Goal: Task Accomplishment & Management: Use online tool/utility

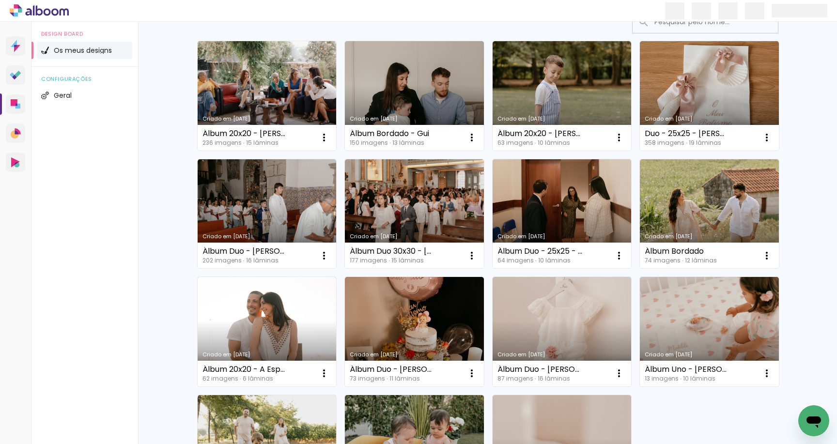
scroll to position [91, 0]
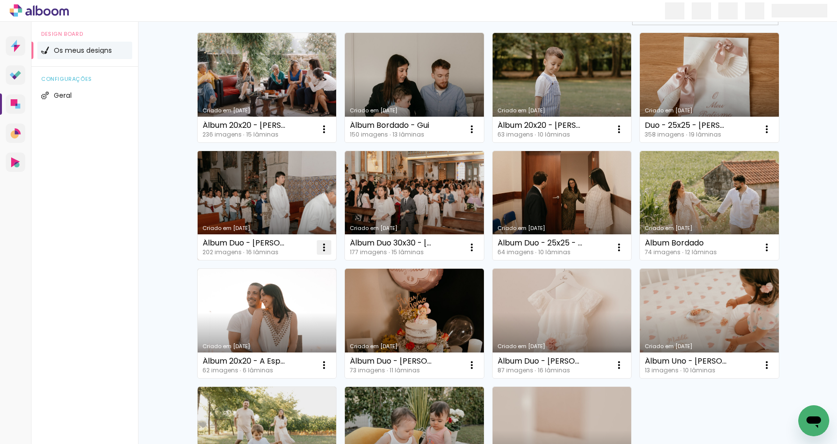
click at [331, 251] on paper-icon-button at bounding box center [323, 247] width 19 height 19
click at [278, 310] on span "Excluir" at bounding box center [269, 311] width 21 height 7
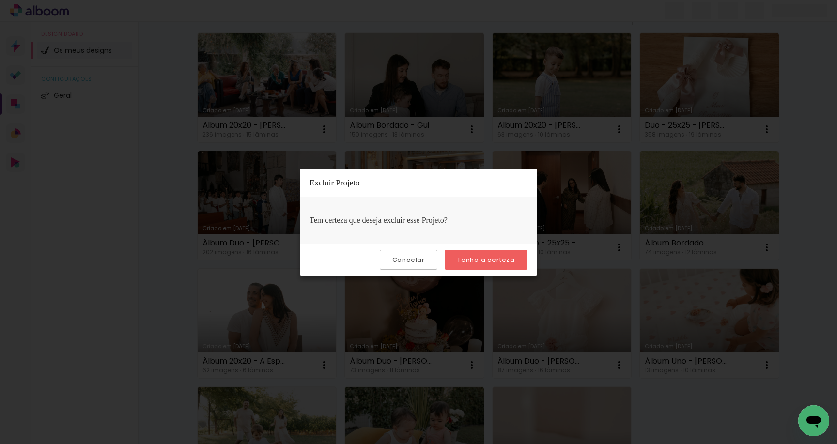
click at [0, 0] on slot "Tenho a certeza" at bounding box center [0, 0] width 0 height 0
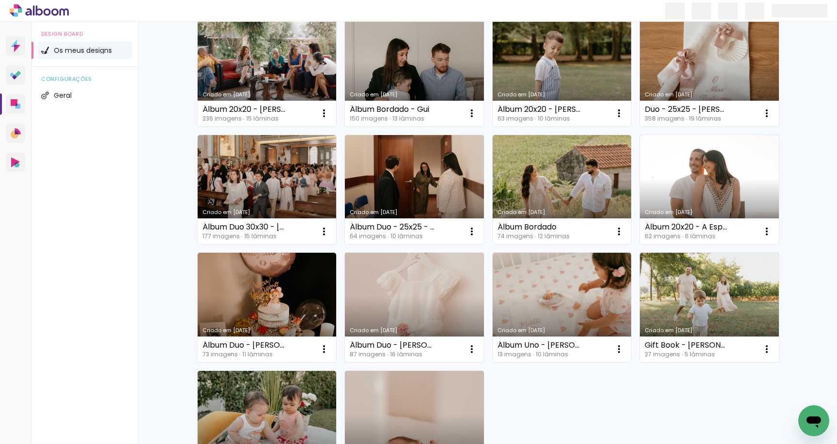
scroll to position [97, 0]
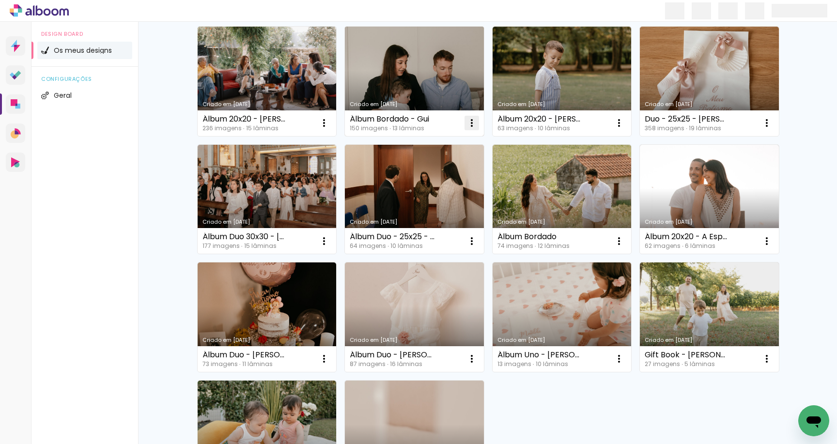
click at [476, 126] on iron-icon at bounding box center [472, 123] width 12 height 12
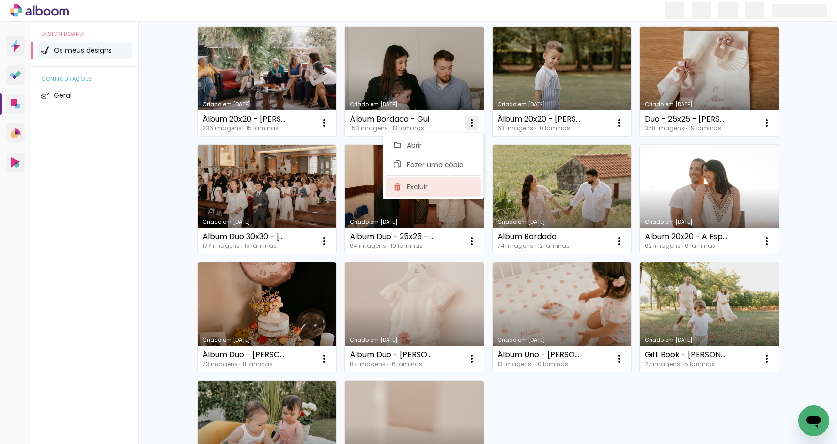
click at [469, 187] on paper-item "Excluir" at bounding box center [433, 186] width 95 height 19
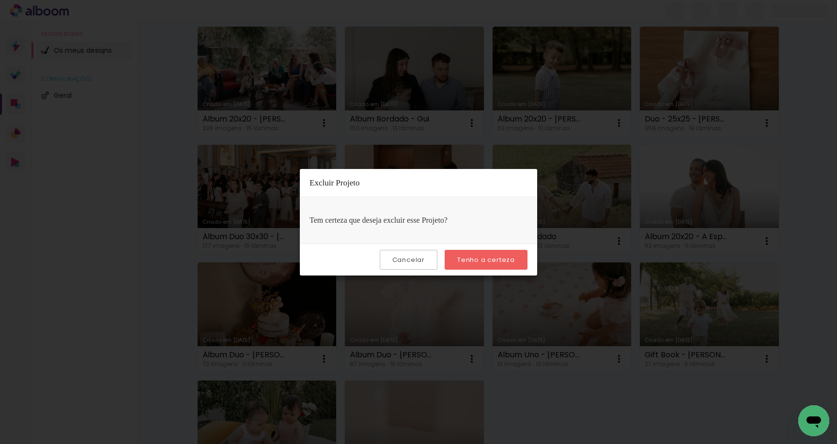
click at [484, 248] on div "Cancelar Tenho a certeza" at bounding box center [418, 260] width 237 height 32
click at [0, 0] on slot "Tenho a certeza" at bounding box center [0, 0] width 0 height 0
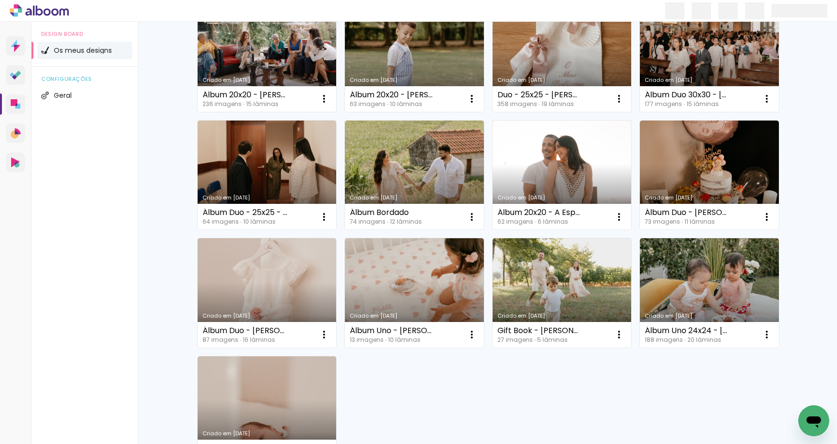
scroll to position [125, 0]
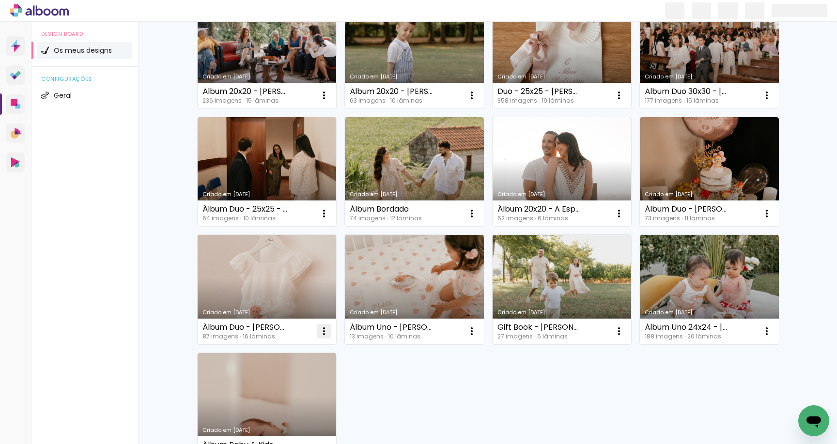
click at [323, 329] on iron-icon at bounding box center [324, 332] width 12 height 12
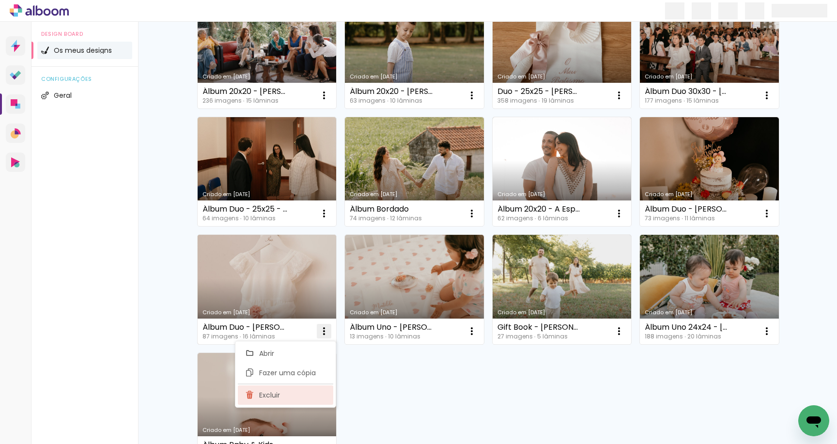
click at [312, 396] on paper-item "Excluir" at bounding box center [285, 395] width 95 height 19
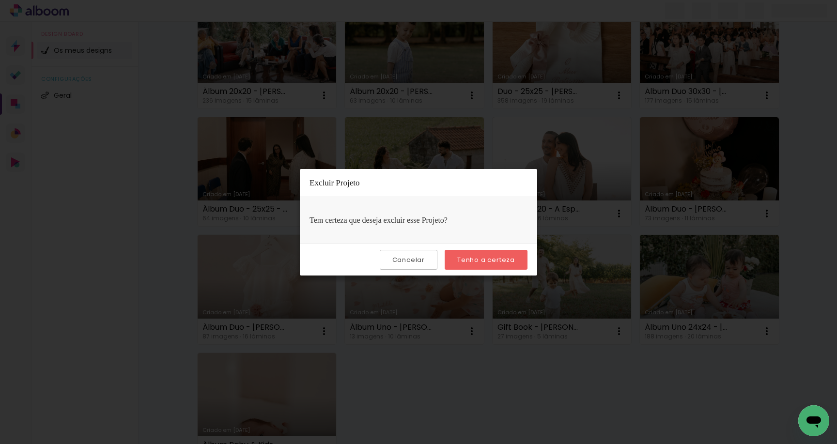
click at [0, 0] on slot "Tenho a certeza" at bounding box center [0, 0] width 0 height 0
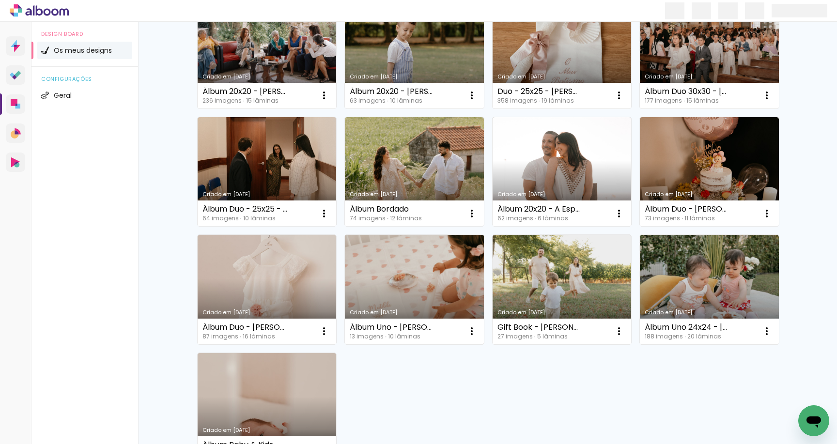
scroll to position [116, 0]
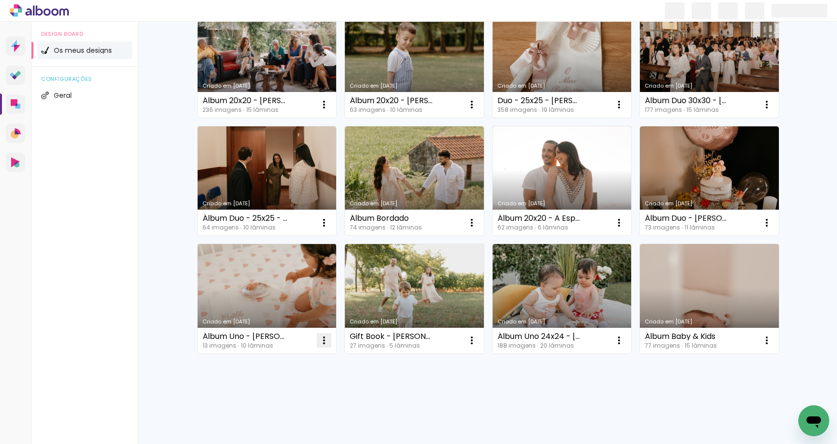
click at [325, 346] on iron-icon at bounding box center [324, 341] width 12 height 12
click at [302, 381] on span "Fazer uma cópia" at bounding box center [287, 382] width 57 height 7
type input "Cópia de Álbum Uno - Andreia Santos"
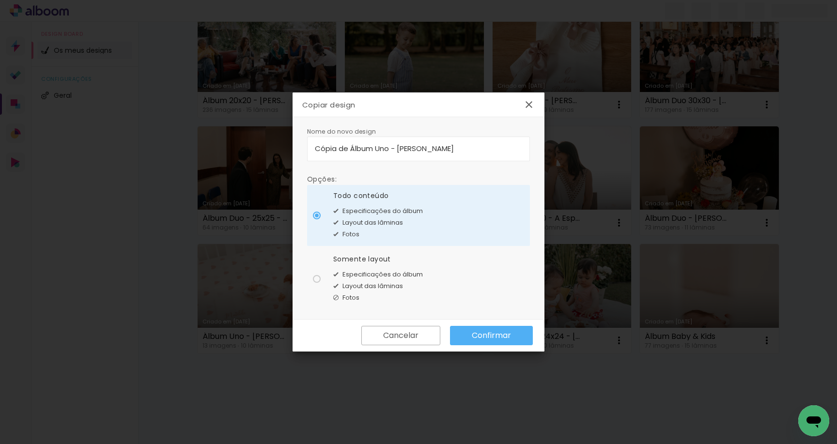
click at [353, 277] on span "Especificações do álbum" at bounding box center [382, 275] width 80 height 10
type paper-radio-button "on"
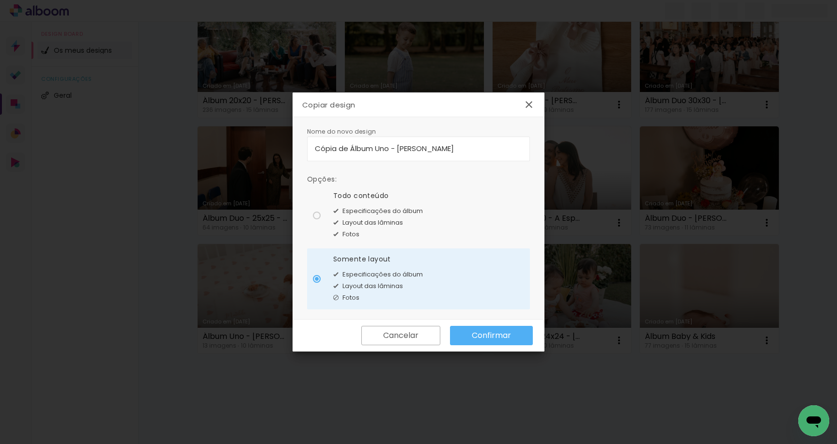
drag, startPoint x: 351, startPoint y: 148, endPoint x: 295, endPoint y: 148, distance: 55.2
click at [295, 148] on div "Nome do novo design Opções: Todo conteúdo Especificações do álbum Layout das lâ…" at bounding box center [419, 218] width 252 height 202
drag, startPoint x: 362, startPoint y: 148, endPoint x: 497, endPoint y: 145, distance: 134.7
click at [495, 145] on input "Álbum Uno - [PERSON_NAME]" at bounding box center [418, 148] width 207 height 11
type input "Álbum Uno - [PERSON_NAME] e [PERSON_NAME]"
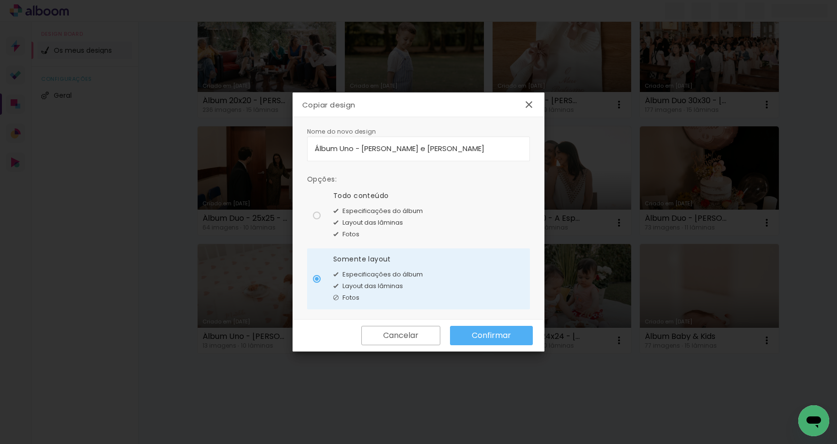
type paper-input "Álbum Uno - [PERSON_NAME] e [PERSON_NAME]"
click at [0, 0] on slot "Confirmar" at bounding box center [0, 0] width 0 height 0
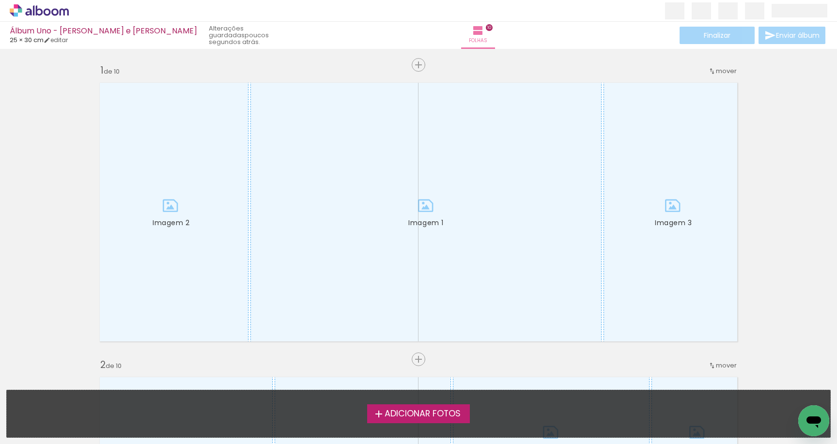
click at [382, 420] on label "Adicionar Fotos" at bounding box center [418, 413] width 103 height 18
click at [0, 0] on input "file" at bounding box center [0, 0] width 0 height 0
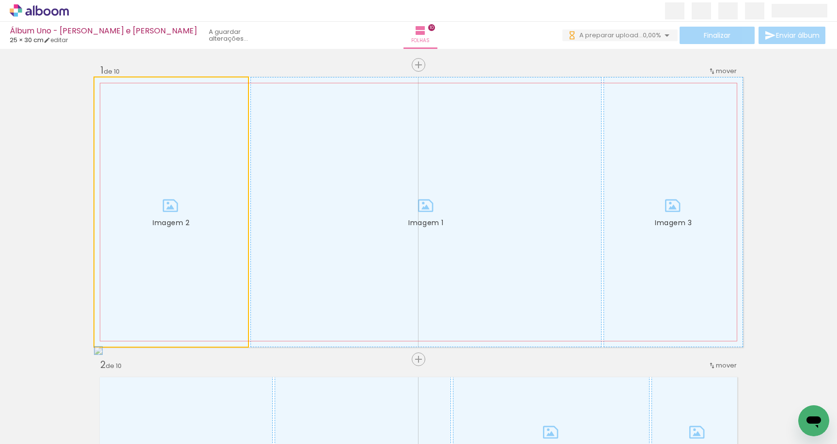
drag, startPoint x: 166, startPoint y: 187, endPoint x: 27, endPoint y: 183, distance: 139.1
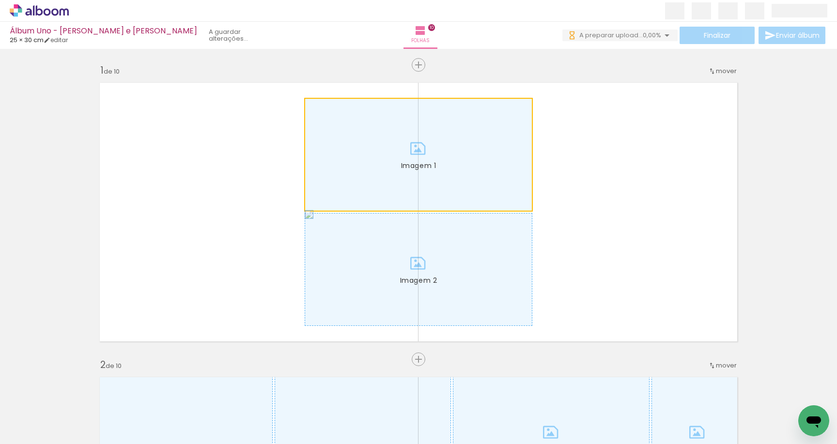
drag, startPoint x: 334, startPoint y: 166, endPoint x: 11, endPoint y: 166, distance: 323.1
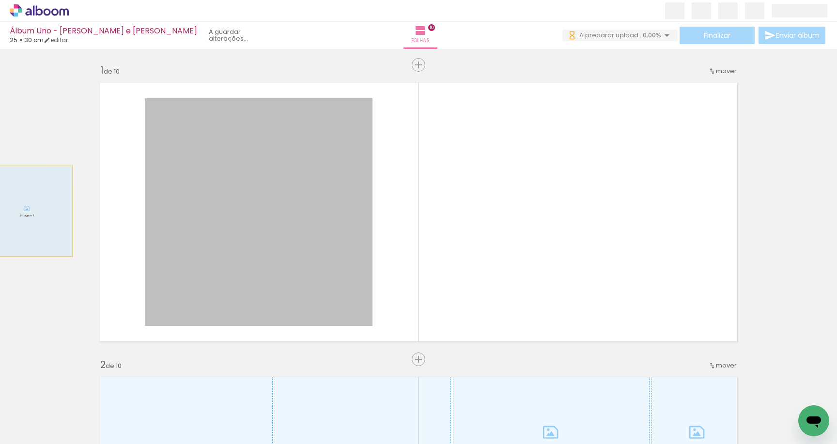
drag, startPoint x: 339, startPoint y: 212, endPoint x: 6, endPoint y: 211, distance: 333.3
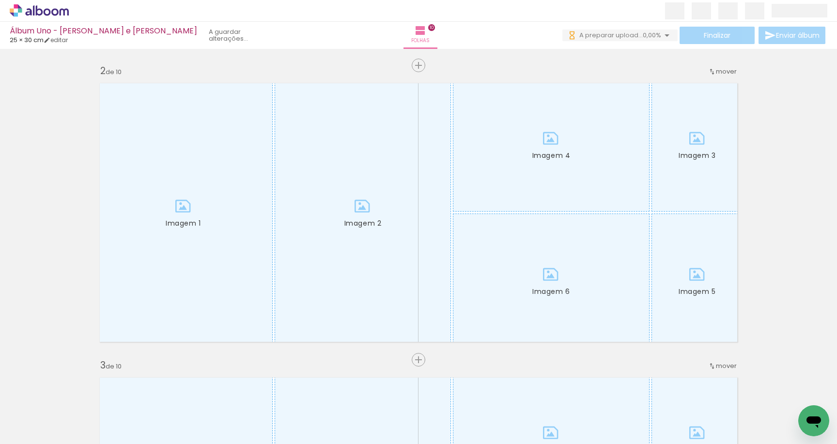
scroll to position [324, 0]
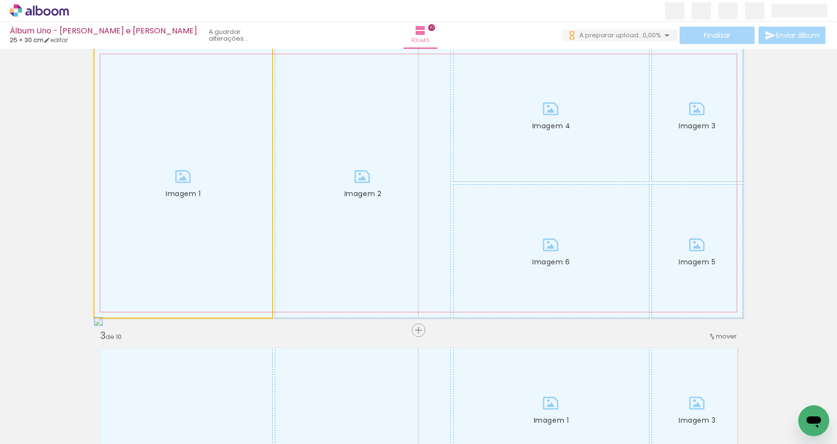
drag, startPoint x: 174, startPoint y: 210, endPoint x: 0, endPoint y: 209, distance: 173.9
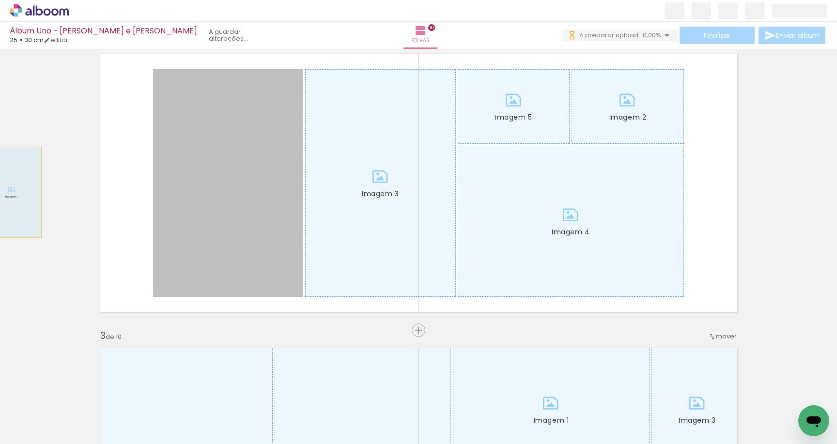
drag, startPoint x: 253, startPoint y: 192, endPoint x: 12, endPoint y: 192, distance: 241.7
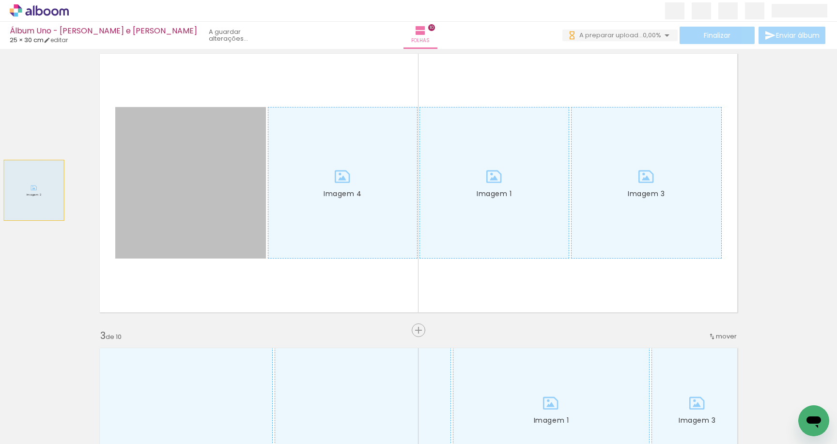
drag, startPoint x: 232, startPoint y: 190, endPoint x: 7, endPoint y: 190, distance: 224.8
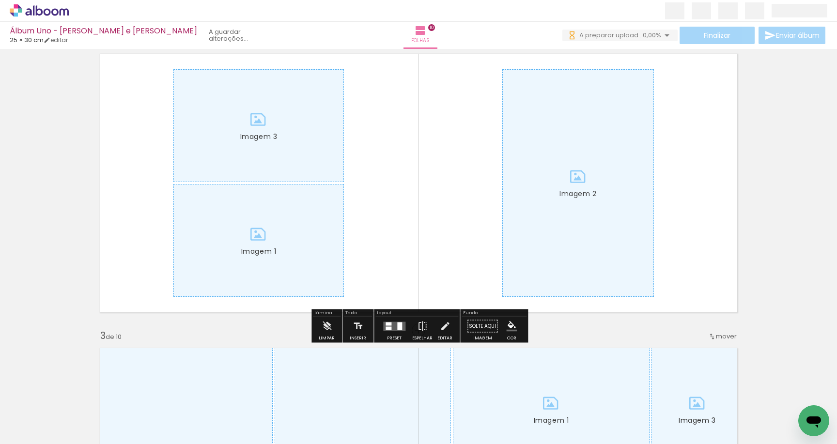
drag, startPoint x: 268, startPoint y: 183, endPoint x: 47, endPoint y: 183, distance: 220.4
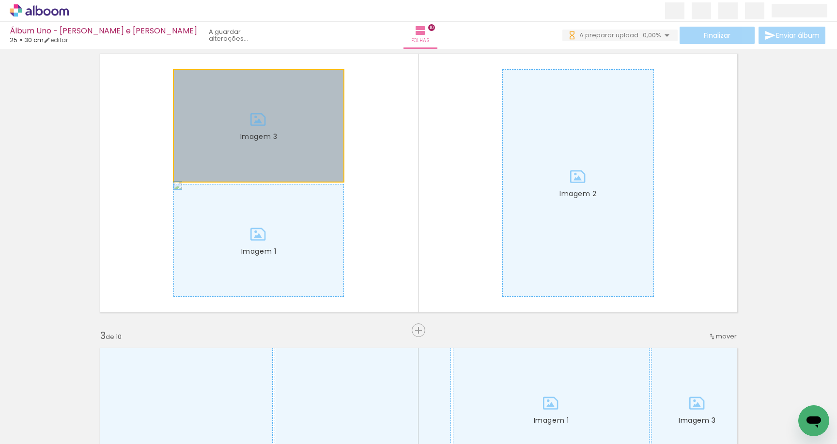
drag, startPoint x: 196, startPoint y: 129, endPoint x: 0, endPoint y: 133, distance: 195.7
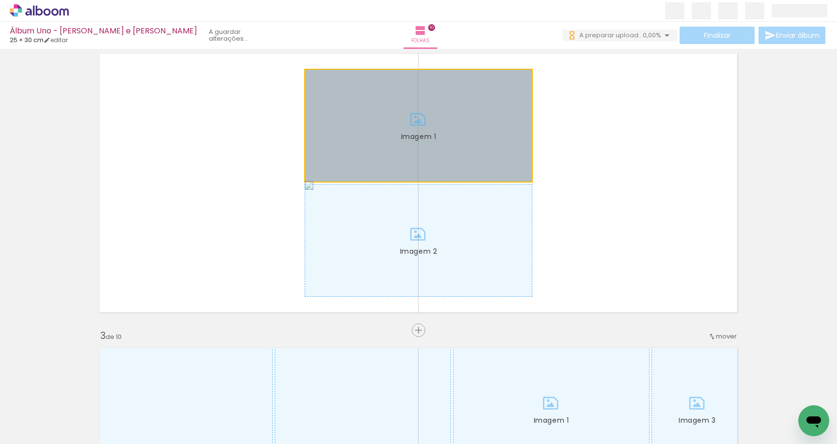
drag, startPoint x: 326, startPoint y: 136, endPoint x: 0, endPoint y: 136, distance: 325.5
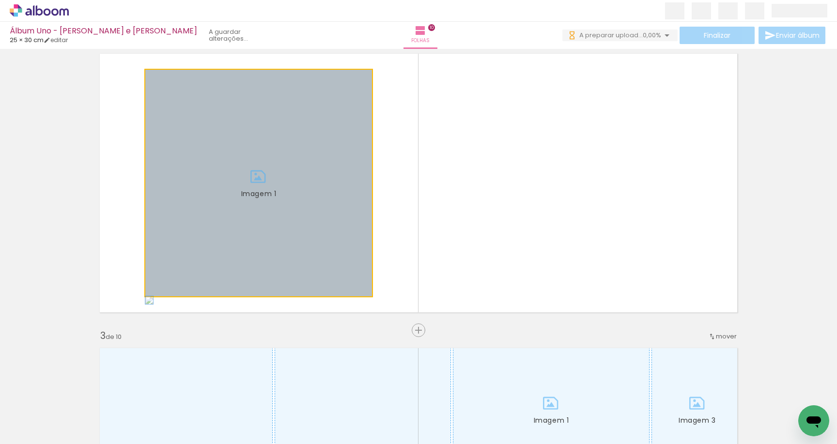
drag, startPoint x: 290, startPoint y: 161, endPoint x: 18, endPoint y: 161, distance: 271.7
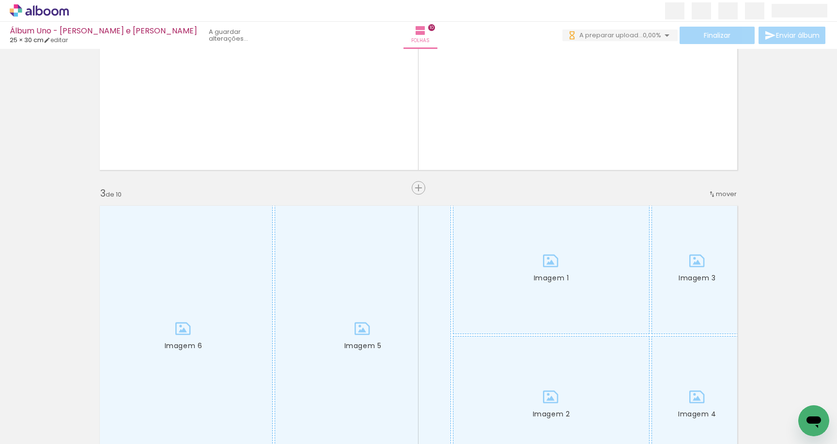
scroll to position [496, 0]
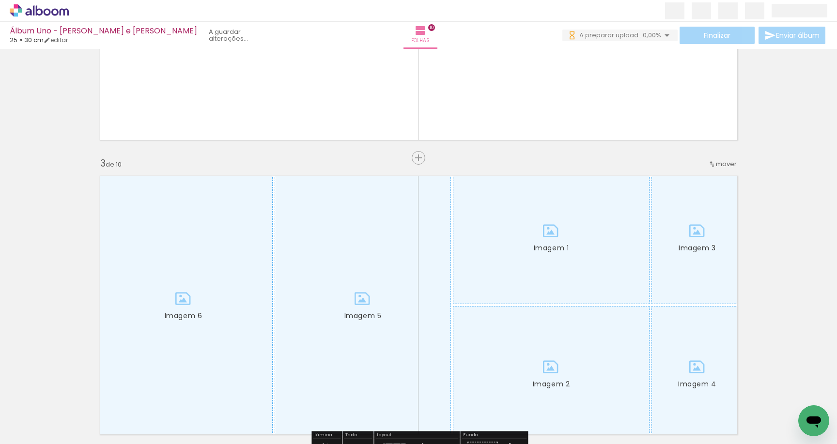
drag, startPoint x: 163, startPoint y: 241, endPoint x: 54, endPoint y: 235, distance: 108.7
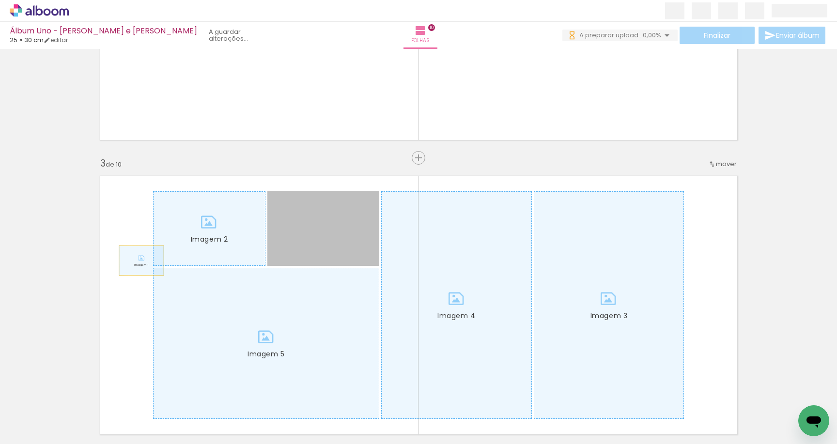
drag, startPoint x: 283, startPoint y: 261, endPoint x: 95, endPoint y: 261, distance: 188.4
click at [98, 261] on quentale-layouter "Imagem 1 Imagem 2 Imagem 3 Imagem 4 Imagem 5" at bounding box center [418, 305] width 649 height 270
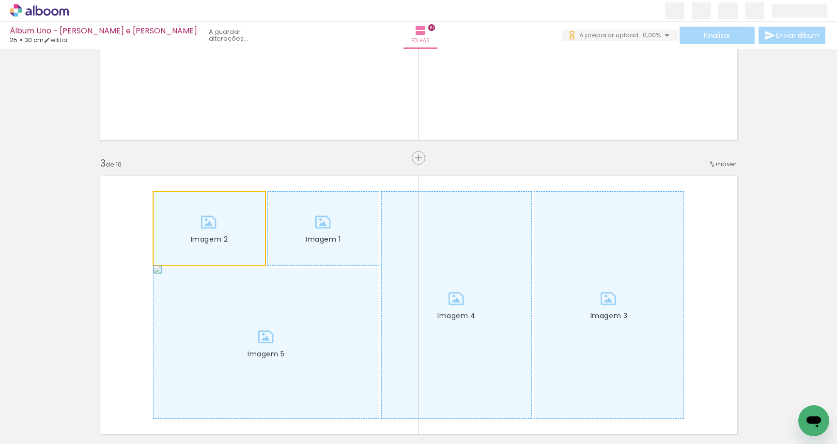
drag, startPoint x: 167, startPoint y: 247, endPoint x: 15, endPoint y: 246, distance: 152.6
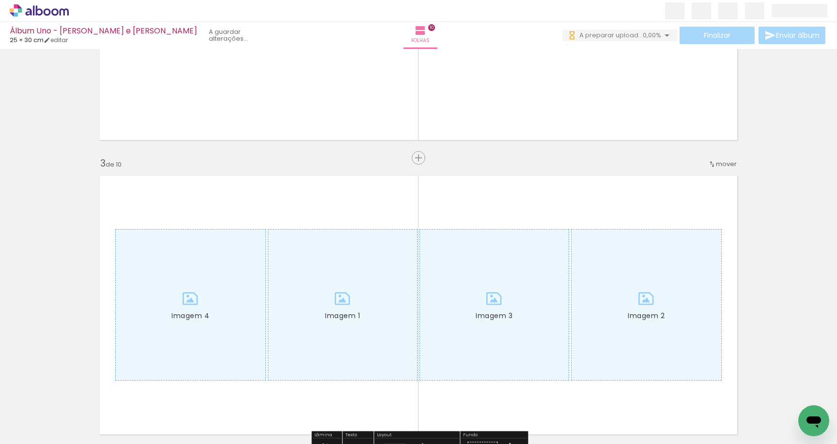
drag, startPoint x: 160, startPoint y: 254, endPoint x: 0, endPoint y: 250, distance: 159.9
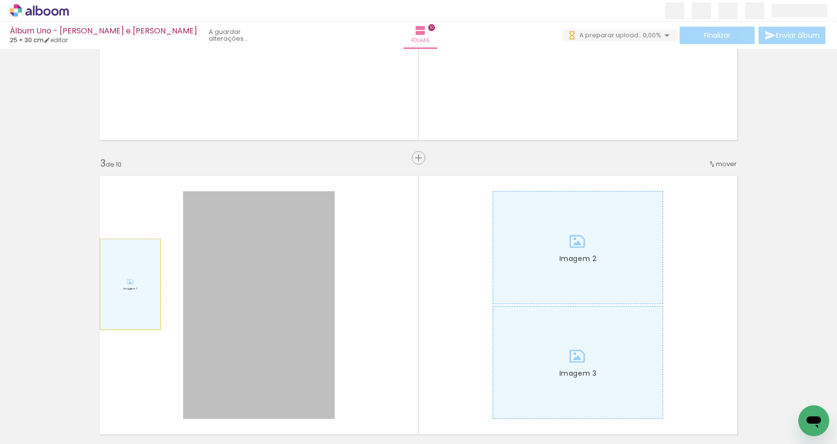
drag, startPoint x: 195, startPoint y: 284, endPoint x: 0, endPoint y: 281, distance: 194.8
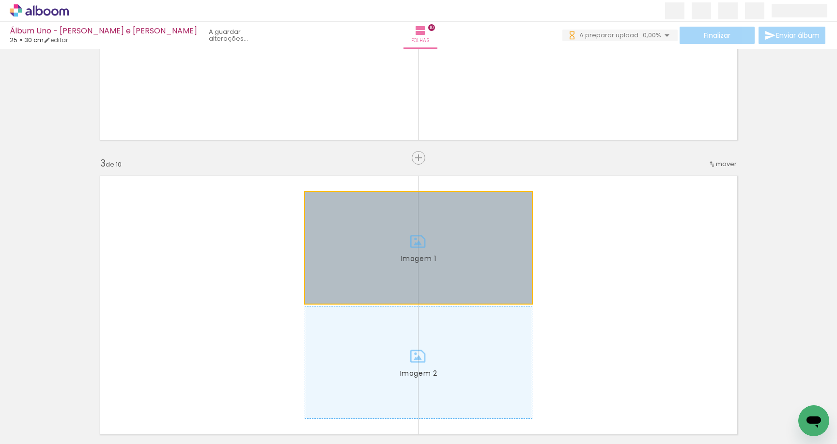
drag, startPoint x: 292, startPoint y: 252, endPoint x: 0, endPoint y: 252, distance: 291.6
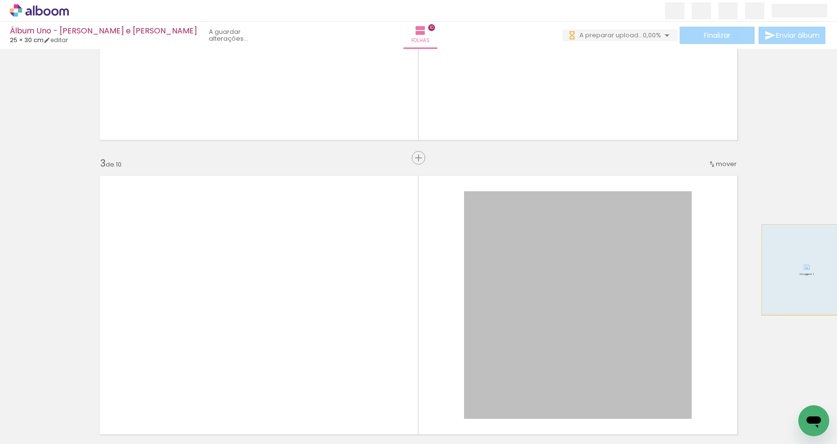
drag, startPoint x: 642, startPoint y: 270, endPoint x: 792, endPoint y: 269, distance: 150.7
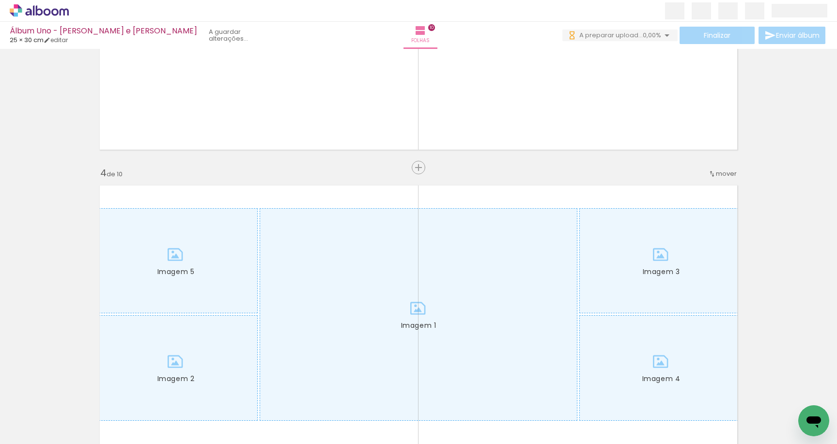
scroll to position [795, 0]
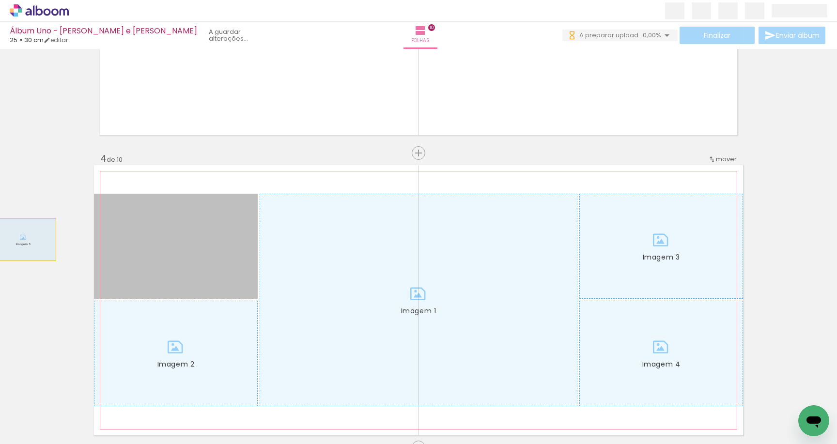
drag, startPoint x: 137, startPoint y: 240, endPoint x: 0, endPoint y: 239, distance: 136.6
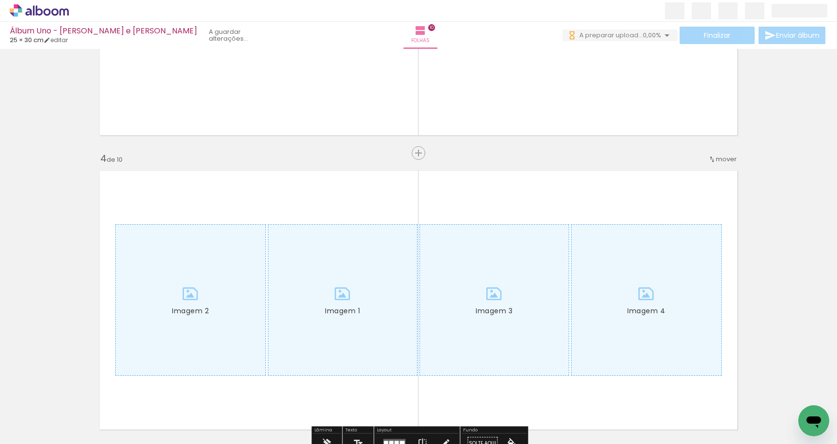
drag, startPoint x: 153, startPoint y: 296, endPoint x: 42, endPoint y: 296, distance: 110.4
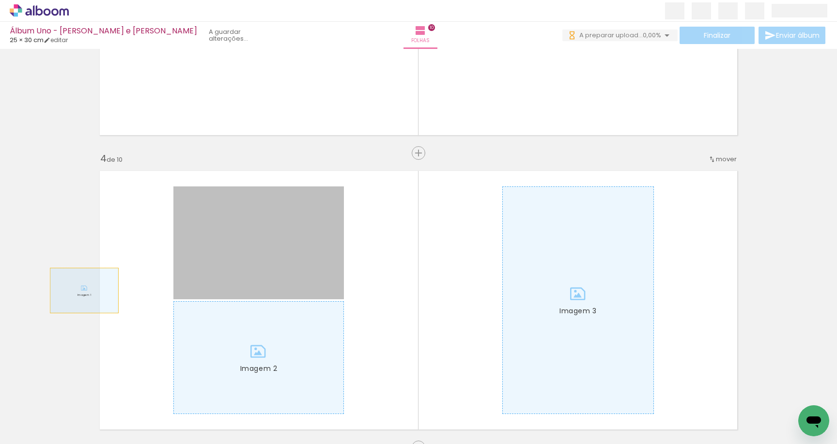
drag, startPoint x: 281, startPoint y: 289, endPoint x: 73, endPoint y: 293, distance: 207.9
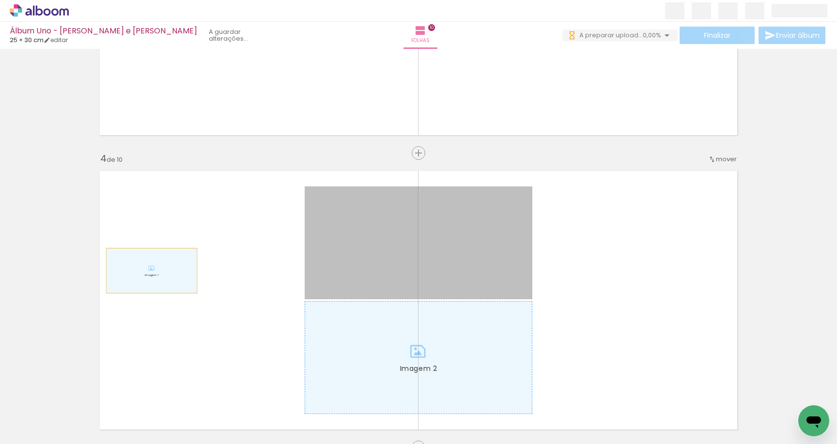
drag, startPoint x: 152, startPoint y: 271, endPoint x: 46, endPoint y: 268, distance: 105.6
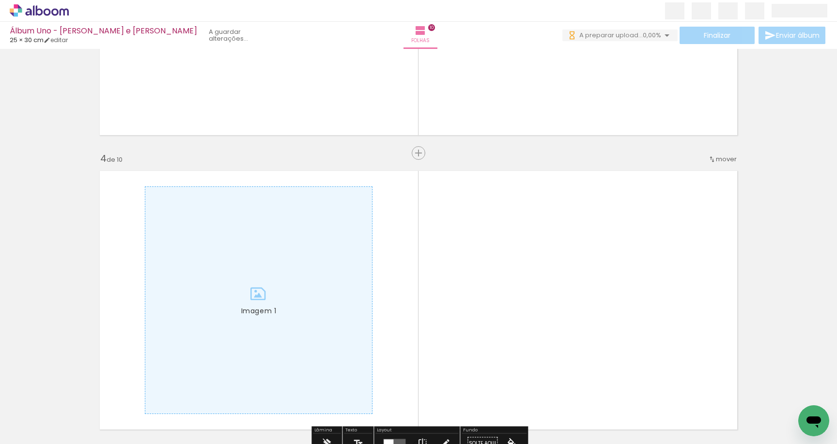
scroll to position [0, 0]
drag, startPoint x: 325, startPoint y: 284, endPoint x: 15, endPoint y: 259, distance: 311.5
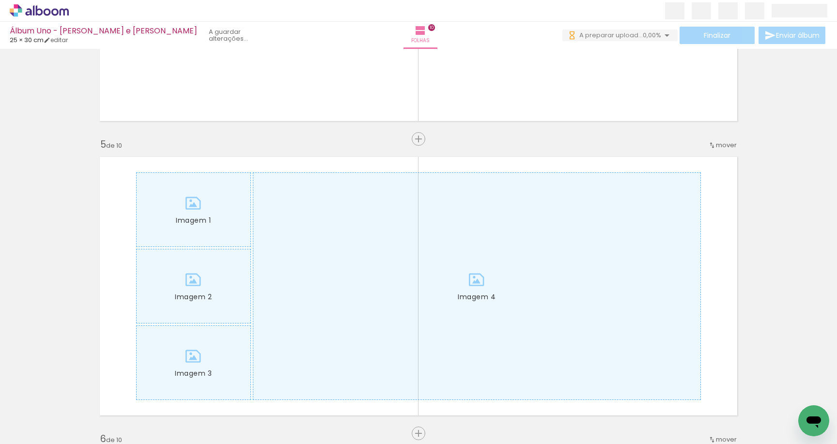
scroll to position [1170, 0]
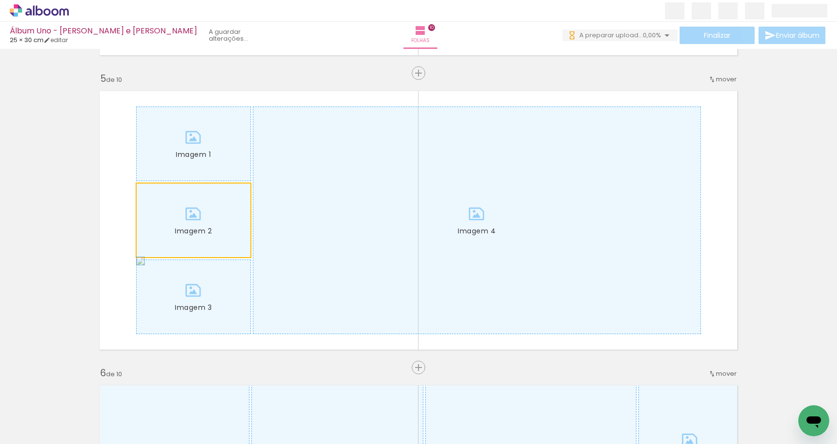
drag, startPoint x: 184, startPoint y: 206, endPoint x: 8, endPoint y: 204, distance: 176.3
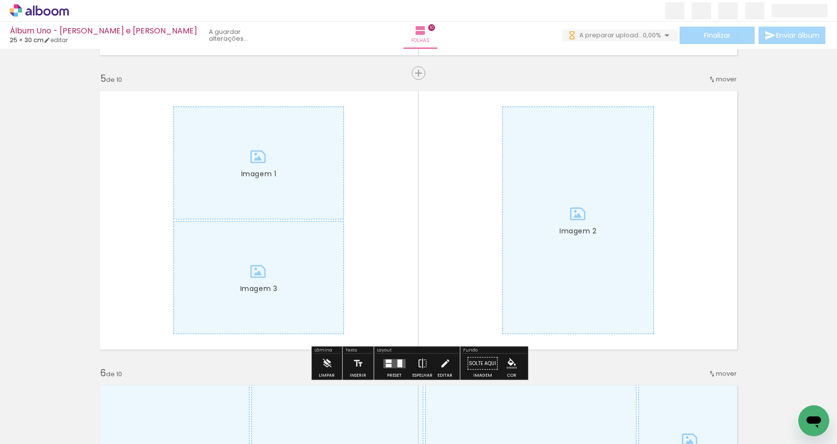
drag, startPoint x: 164, startPoint y: 217, endPoint x: 7, endPoint y: 208, distance: 157.7
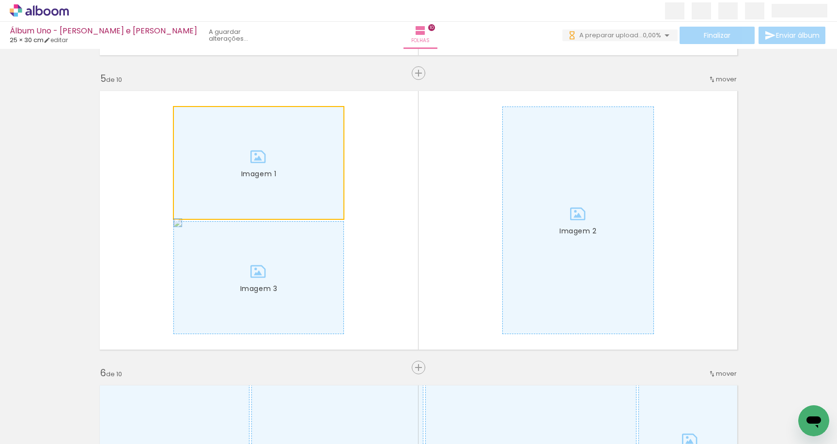
drag, startPoint x: 252, startPoint y: 201, endPoint x: 21, endPoint y: 201, distance: 231.1
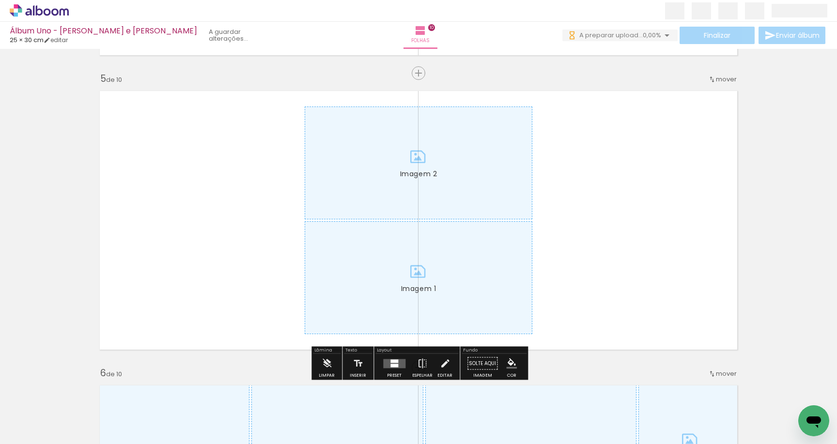
drag, startPoint x: 334, startPoint y: 195, endPoint x: 0, endPoint y: 179, distance: 334.6
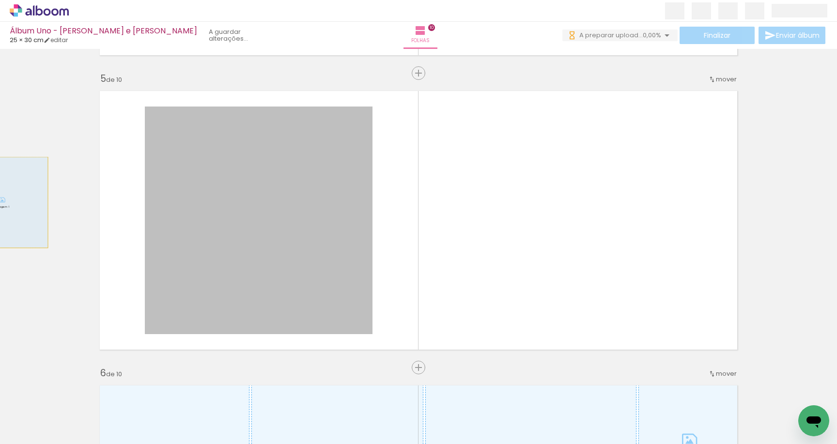
drag, startPoint x: 22, startPoint y: 202, endPoint x: 0, endPoint y: 202, distance: 22.3
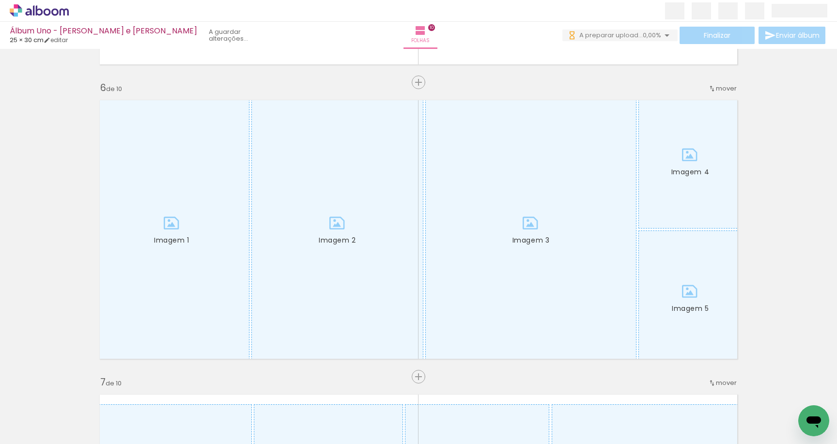
scroll to position [1477, 0]
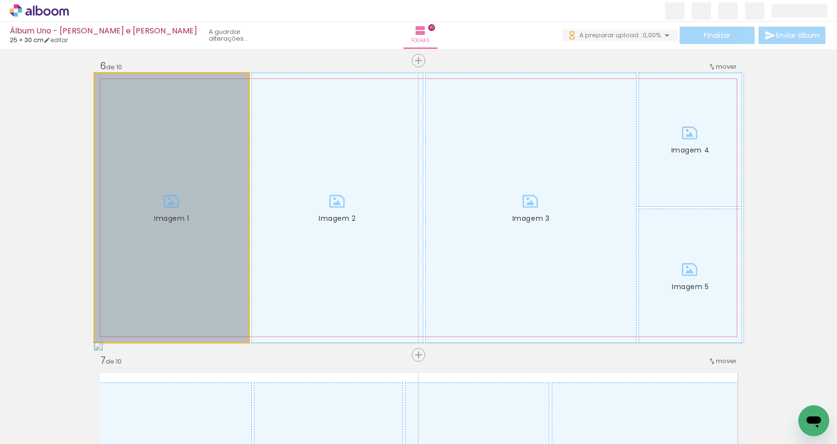
drag, startPoint x: 133, startPoint y: 210, endPoint x: 13, endPoint y: 205, distance: 120.2
click at [13, 205] on div "Inserir folha 1 de 10 Inserir folha 2 de 10 Inserir folha 3 de 10 Inserir folha…" at bounding box center [418, 195] width 837 height 3240
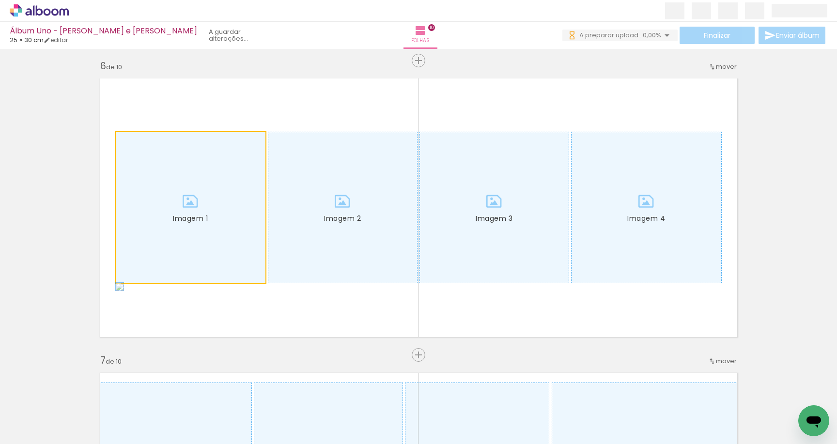
drag
click at [0, 199] on div "Inserir folha 1 de 10 Inserir folha 2 de 10 Inserir folha 3 de 10 Inserir folha…" at bounding box center [418, 195] width 837 height 3240
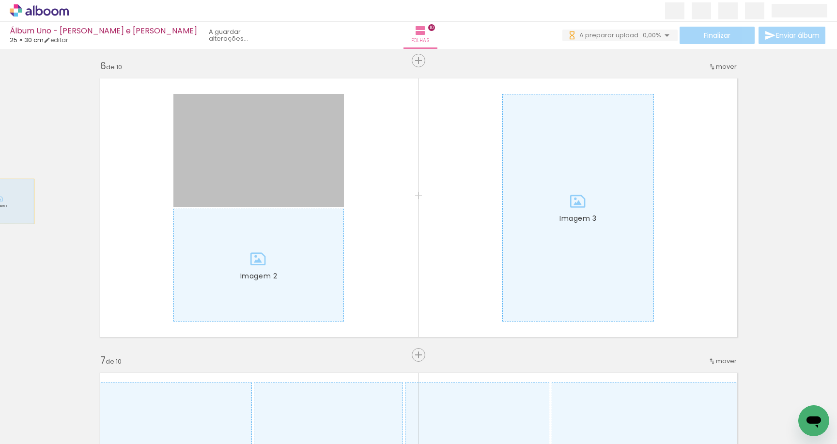
click at [0, 202] on div "Inserir folha 1 de 10 Inserir folha 2 de 10 Inserir folha 3 de 10 Inserir folha…" at bounding box center [418, 195] width 837 height 3240
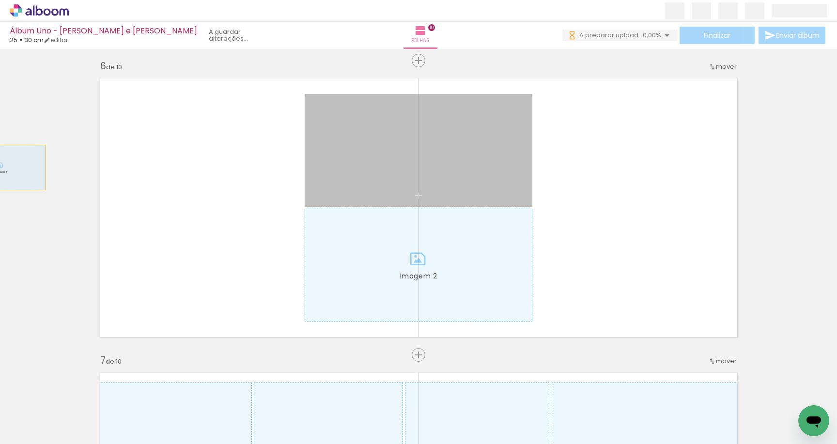
click at [0, 168] on div "Inserir folha 1 de 10 Inserir folha 2 de 10 Inserir folha 3 de 10 Inserir folha…" at bounding box center [418, 195] width 837 height 3240
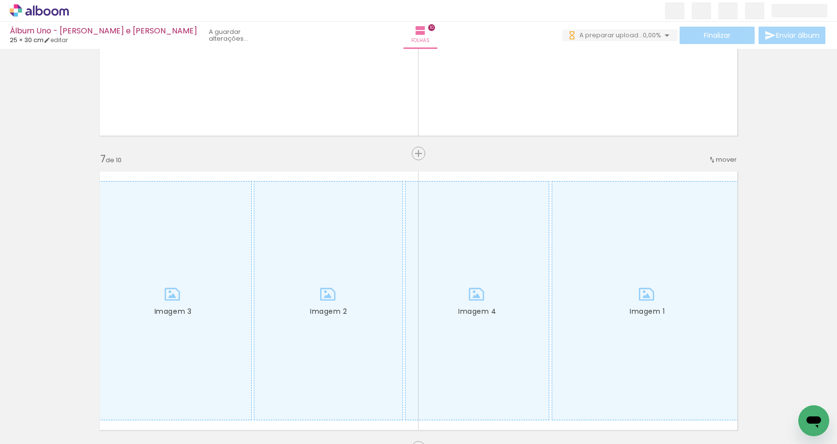
scroll to position [0, 0]
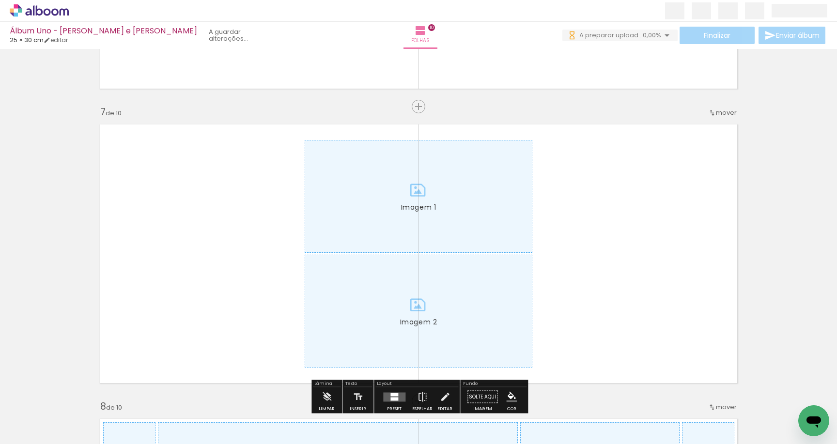
click at [220, 218] on quentale-layouter "Imagem 1 Imagem 2" at bounding box center [418, 254] width 649 height 270
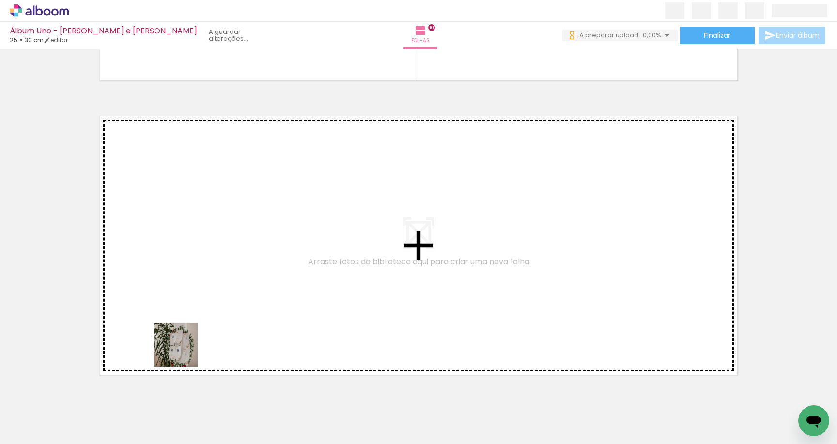
click at [196, 311] on quentale-workspace at bounding box center [418, 222] width 837 height 444
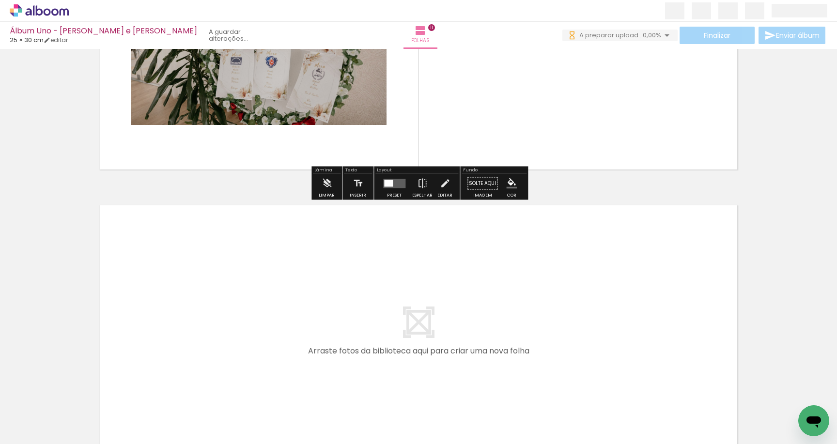
click at [182, 331] on quentale-workspace at bounding box center [418, 222] width 837 height 444
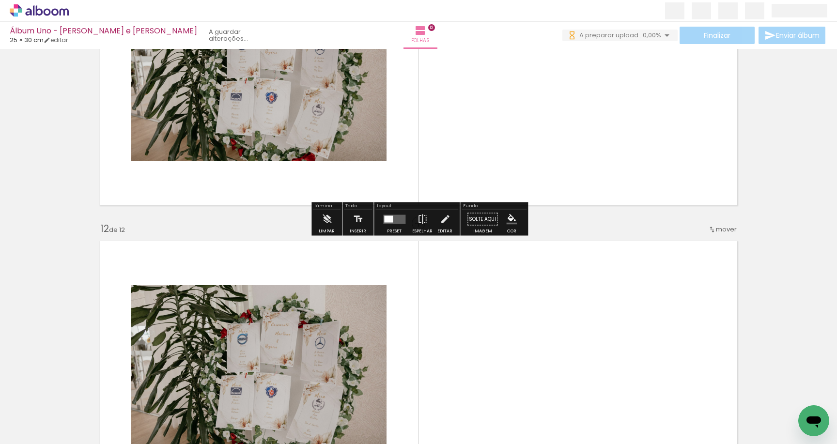
click at [96, 182] on quentale-layouter at bounding box center [418, 76] width 649 height 270
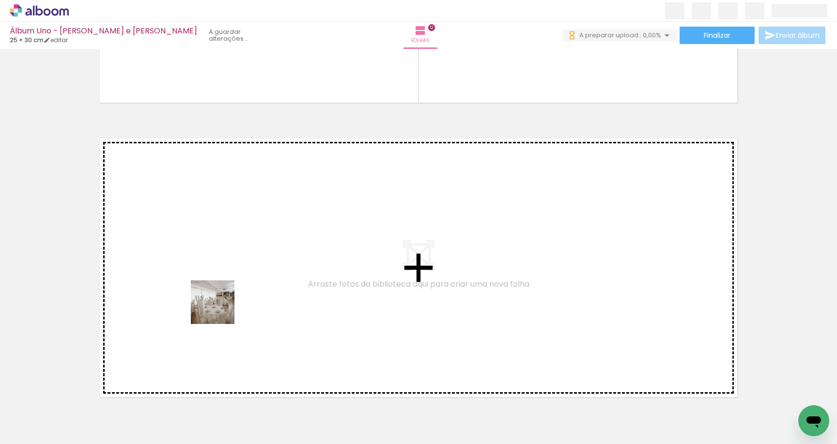
click at [220, 233] on quentale-workspace at bounding box center [418, 222] width 837 height 444
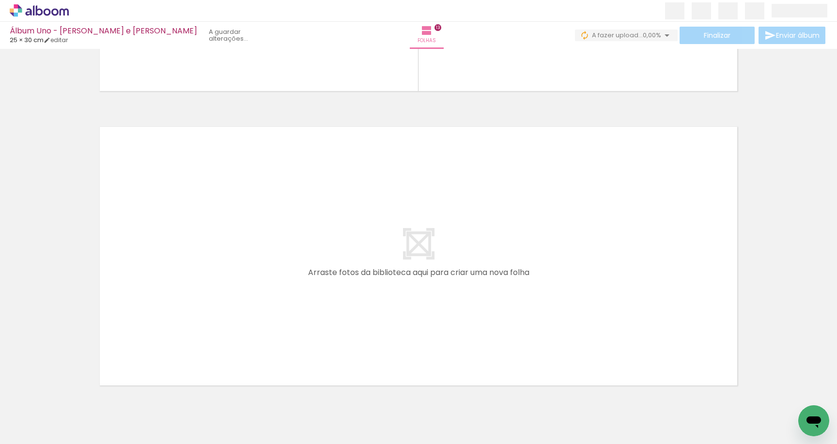
click at [204, 218] on quentale-workspace at bounding box center [418, 222] width 837 height 444
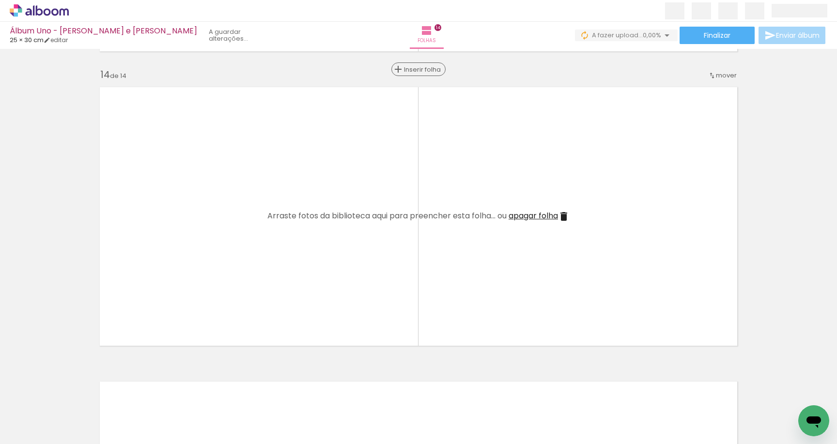
click at [416, 65] on div "Inserir folha" at bounding box center [418, 69] width 52 height 12
click at [643, 36] on span "0,00%" at bounding box center [652, 35] width 18 height 9
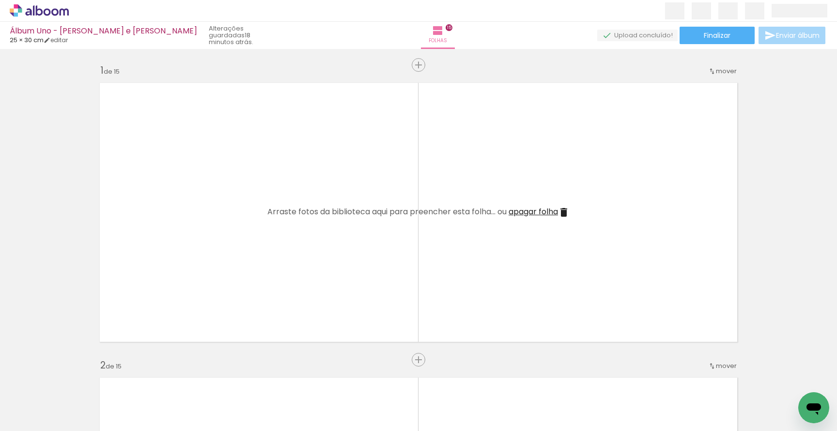
scroll to position [0, 4661]
click at [809, 385] on div at bounding box center [807, 398] width 32 height 48
click at [0, 425] on div "Biblioteca 100 fotos Todas as fotos Não utilizadas Adicionar Fotos" at bounding box center [0, 400] width 0 height 61
click at [43, 421] on span "Adicionar Fotos" at bounding box center [34, 417] width 29 height 11
click at [0, 0] on input "file" at bounding box center [0, 0] width 0 height 0
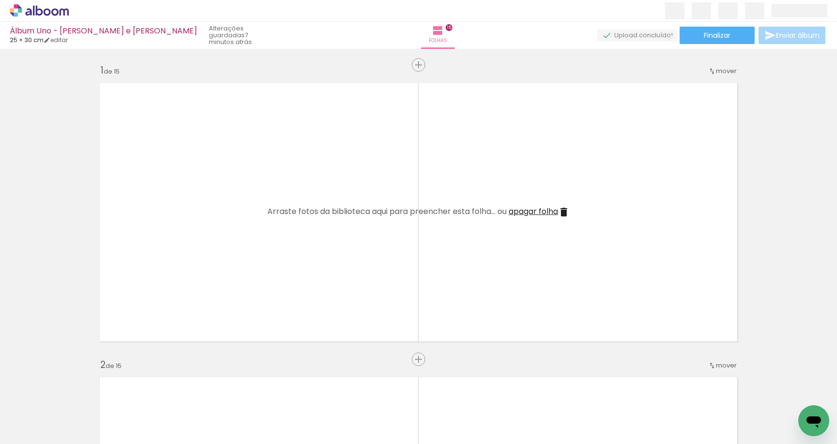
scroll to position [0, 0]
click at [48, 435] on span "Adicionar Fotos" at bounding box center [34, 431] width 29 height 11
click at [0, 0] on input "file" at bounding box center [0, 0] width 0 height 0
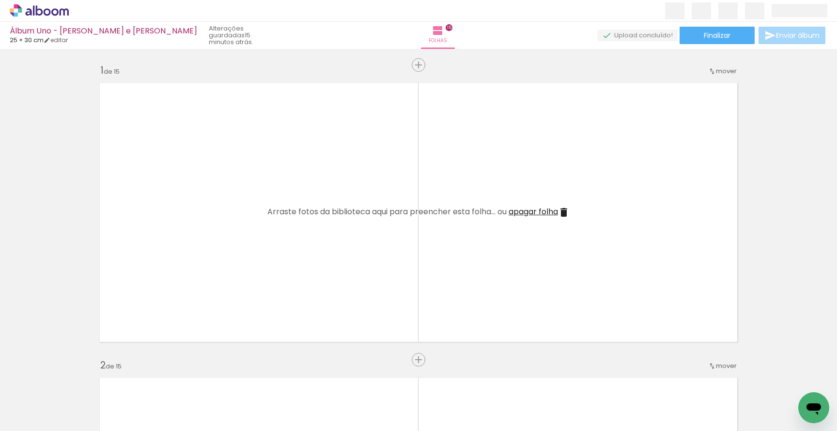
scroll to position [0, 10082]
click at [57, 410] on div "Biblioteca 300 fotos Todas as fotos Não utilizadas Adicionar Fotos" at bounding box center [30, 400] width 60 height 48
click at [52, 414] on paper-button "Adicionar Fotos" at bounding box center [29, 418] width 47 height 16
click at [0, 0] on input "file" at bounding box center [0, 0] width 0 height 0
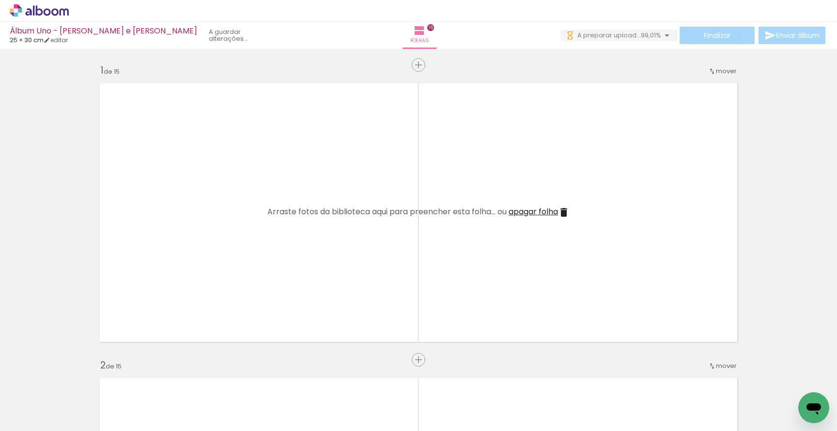
scroll to position [0, 0]
click at [15, 417] on iron-icon at bounding box center [14, 418] width 12 height 12
click at [0, 0] on input "file" at bounding box center [0, 0] width 0 height 0
